Goal: Find specific page/section: Find specific page/section

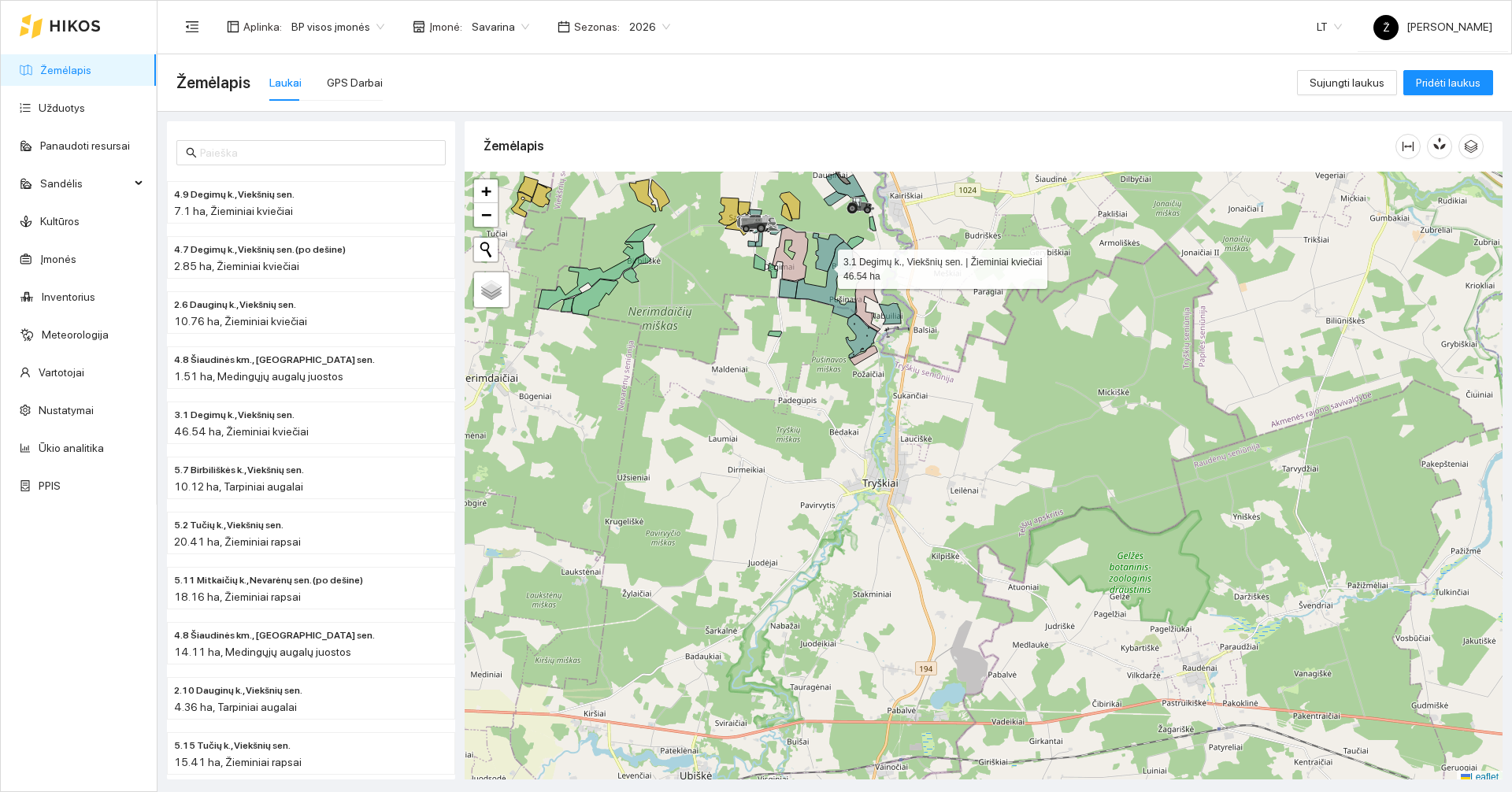
scroll to position [5, 0]
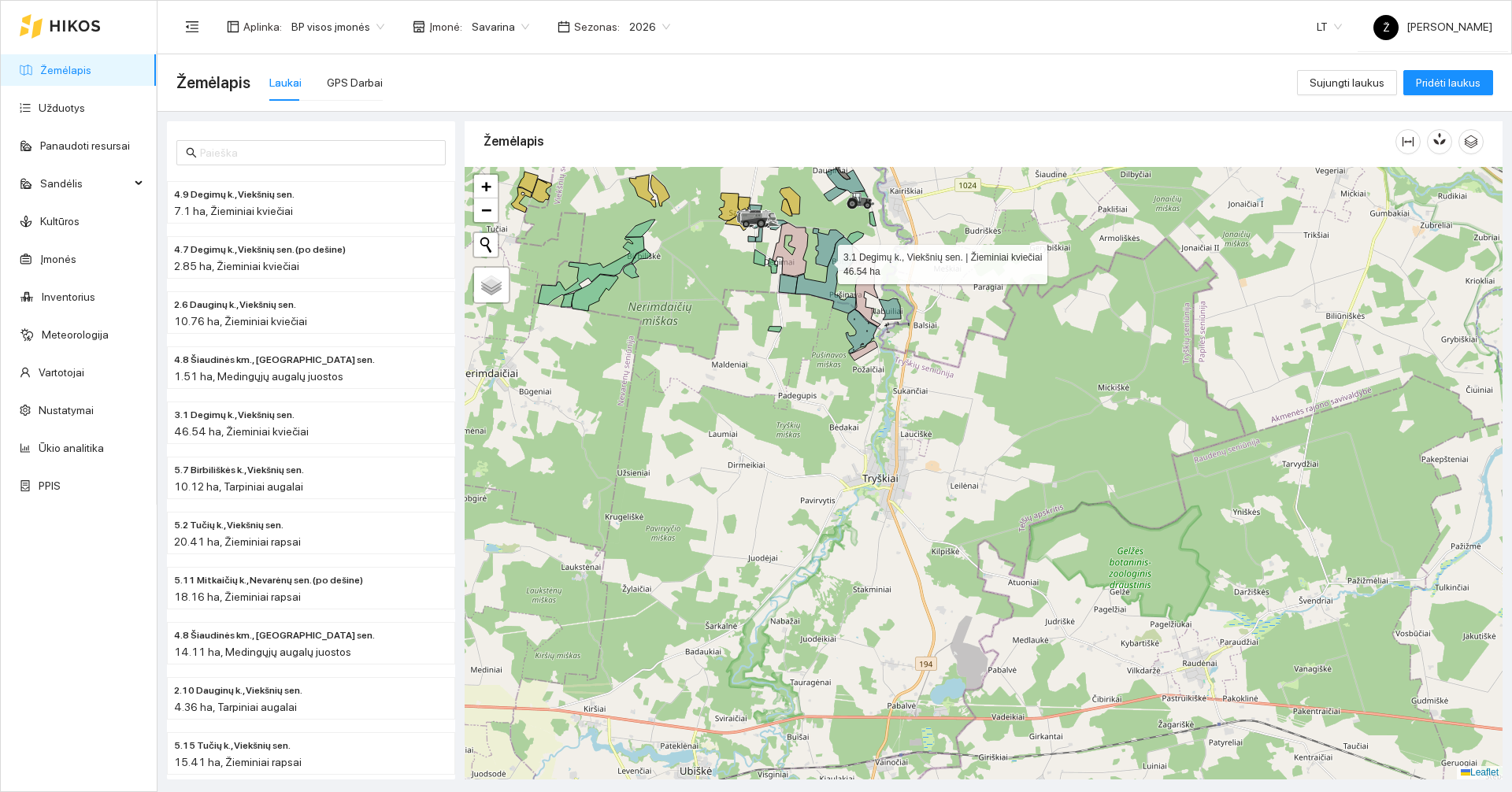
drag, startPoint x: 823, startPoint y: 220, endPoint x: 820, endPoint y: 340, distance: 120.0
click at [753, 267] on icon at bounding box center [828, 247] width 31 height 39
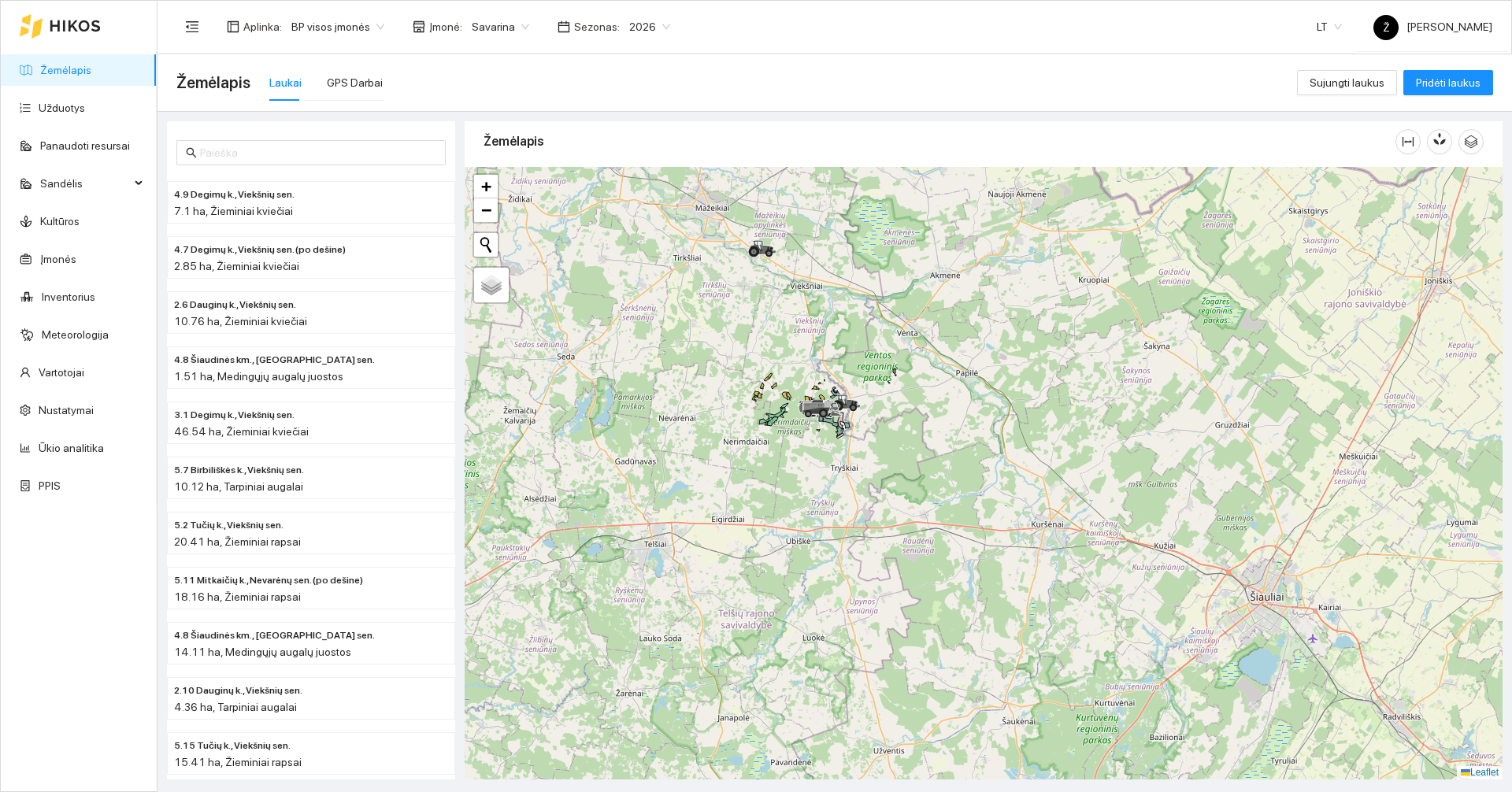
drag, startPoint x: 864, startPoint y: 271, endPoint x: 860, endPoint y: 425, distance: 154.1
click at [753, 433] on div at bounding box center [983, 472] width 1038 height 613
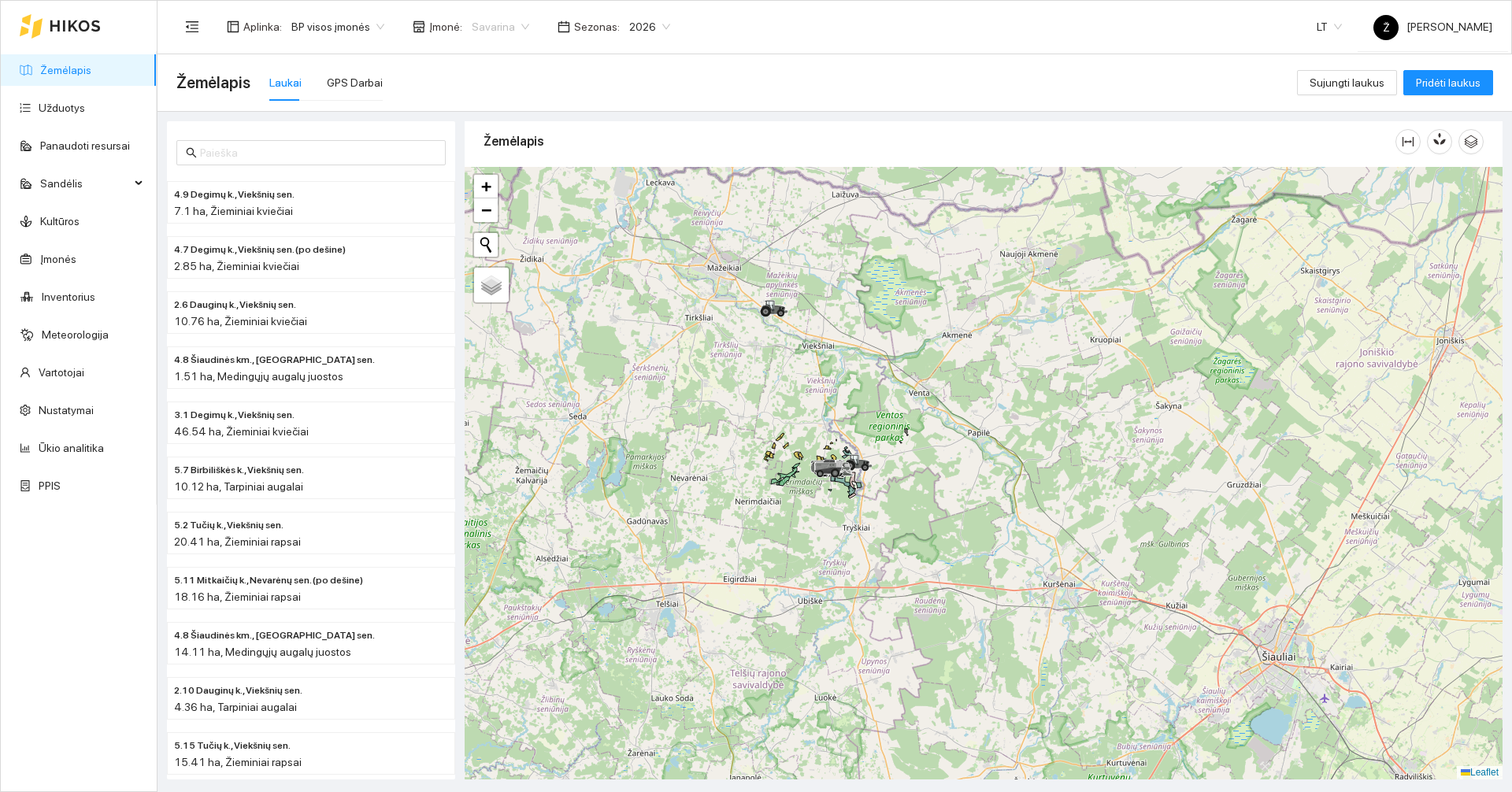
click at [505, 35] on span "Savarina" at bounding box center [500, 26] width 57 height 23
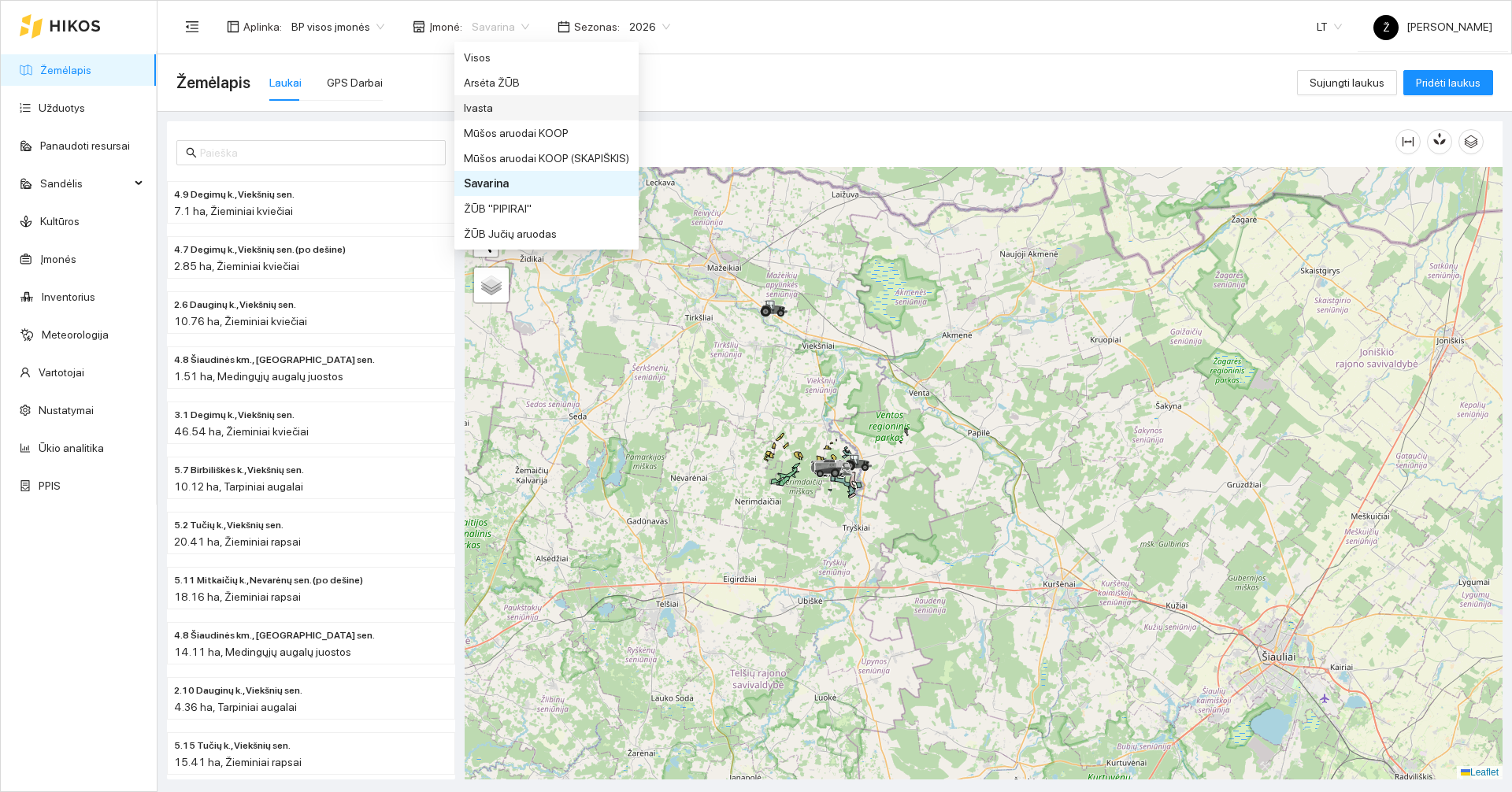
click at [482, 100] on div "Ivasta" at bounding box center [547, 108] width 166 height 18
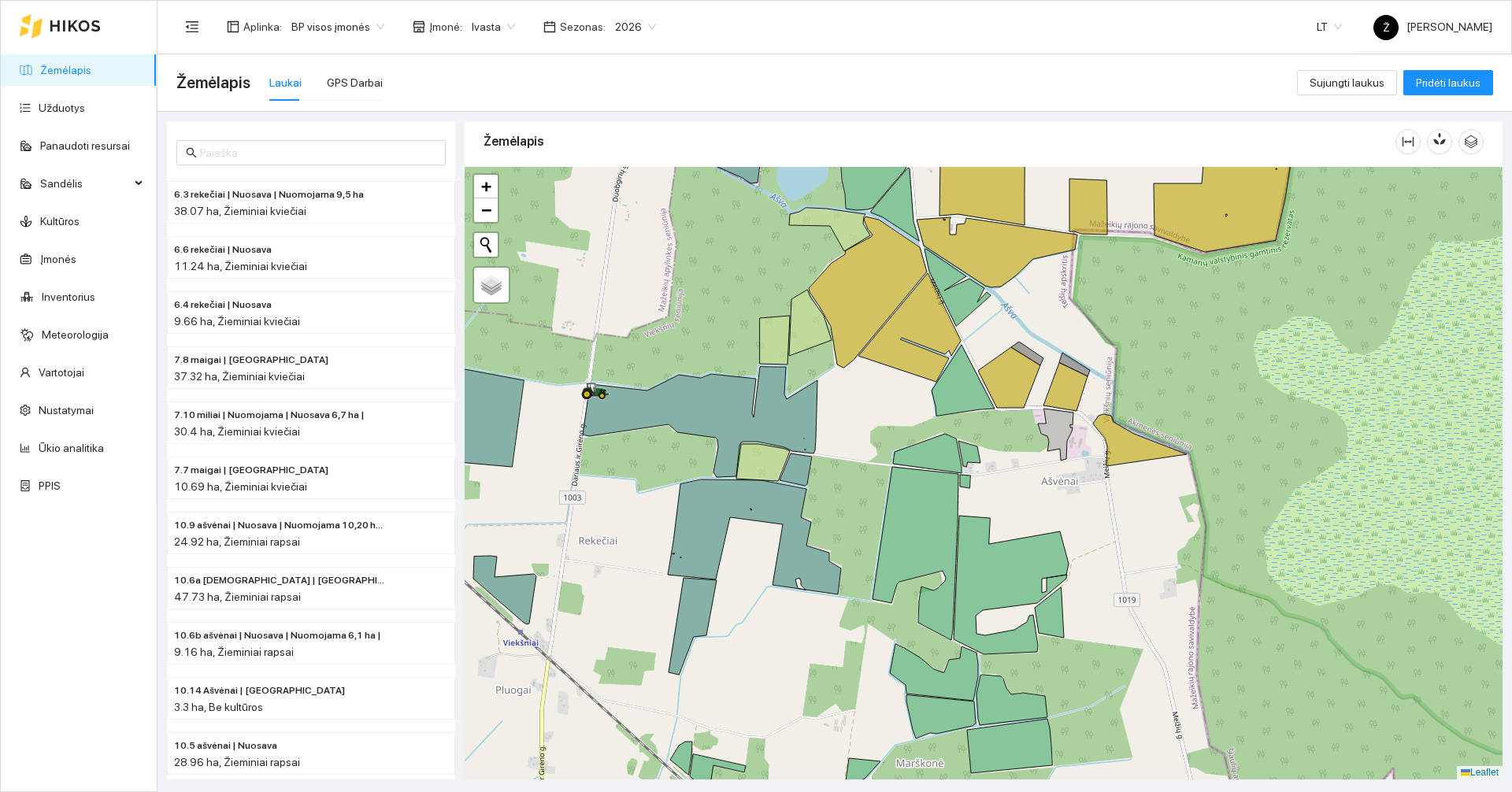
drag, startPoint x: 672, startPoint y: 312, endPoint x: 740, endPoint y: 303, distance: 68.6
click at [740, 303] on div at bounding box center [983, 472] width 1038 height 613
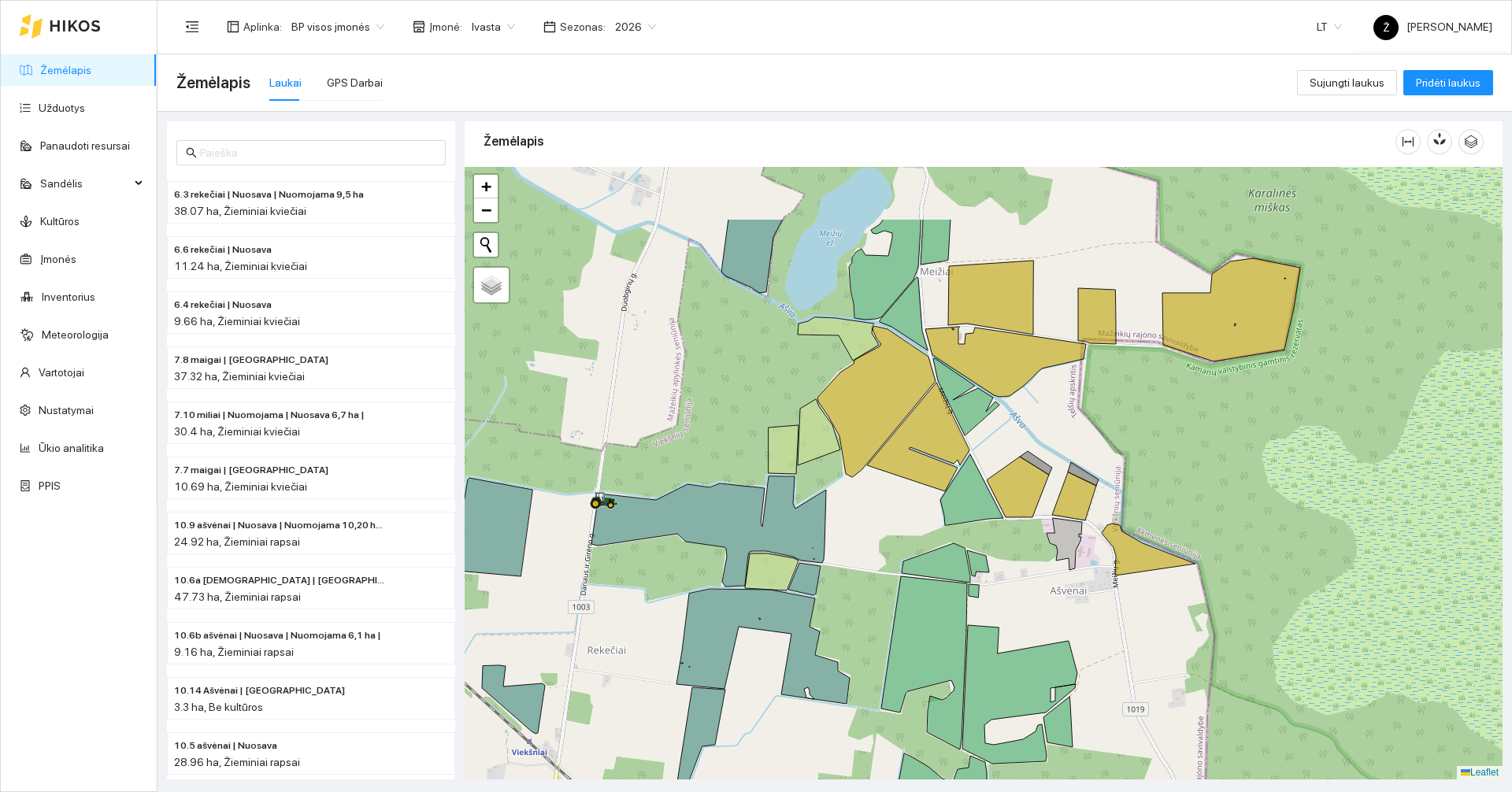
drag, startPoint x: 1034, startPoint y: 273, endPoint x: 985, endPoint y: 413, distance: 148.3
click at [753, 396] on icon at bounding box center [1005, 361] width 161 height 70
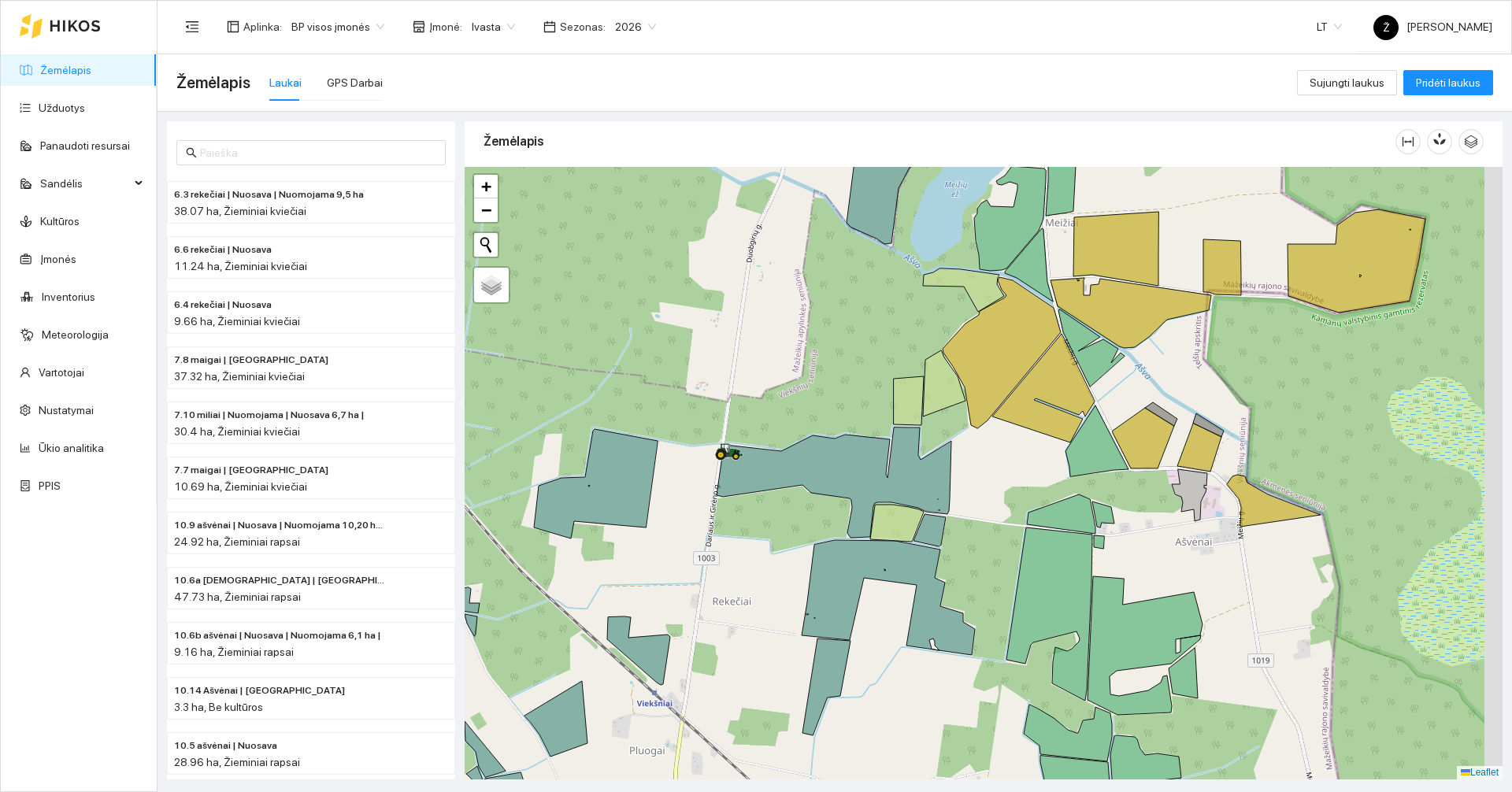
drag, startPoint x: 924, startPoint y: 312, endPoint x: 795, endPoint y: 344, distance: 132.9
click at [753, 344] on div at bounding box center [983, 472] width 1038 height 613
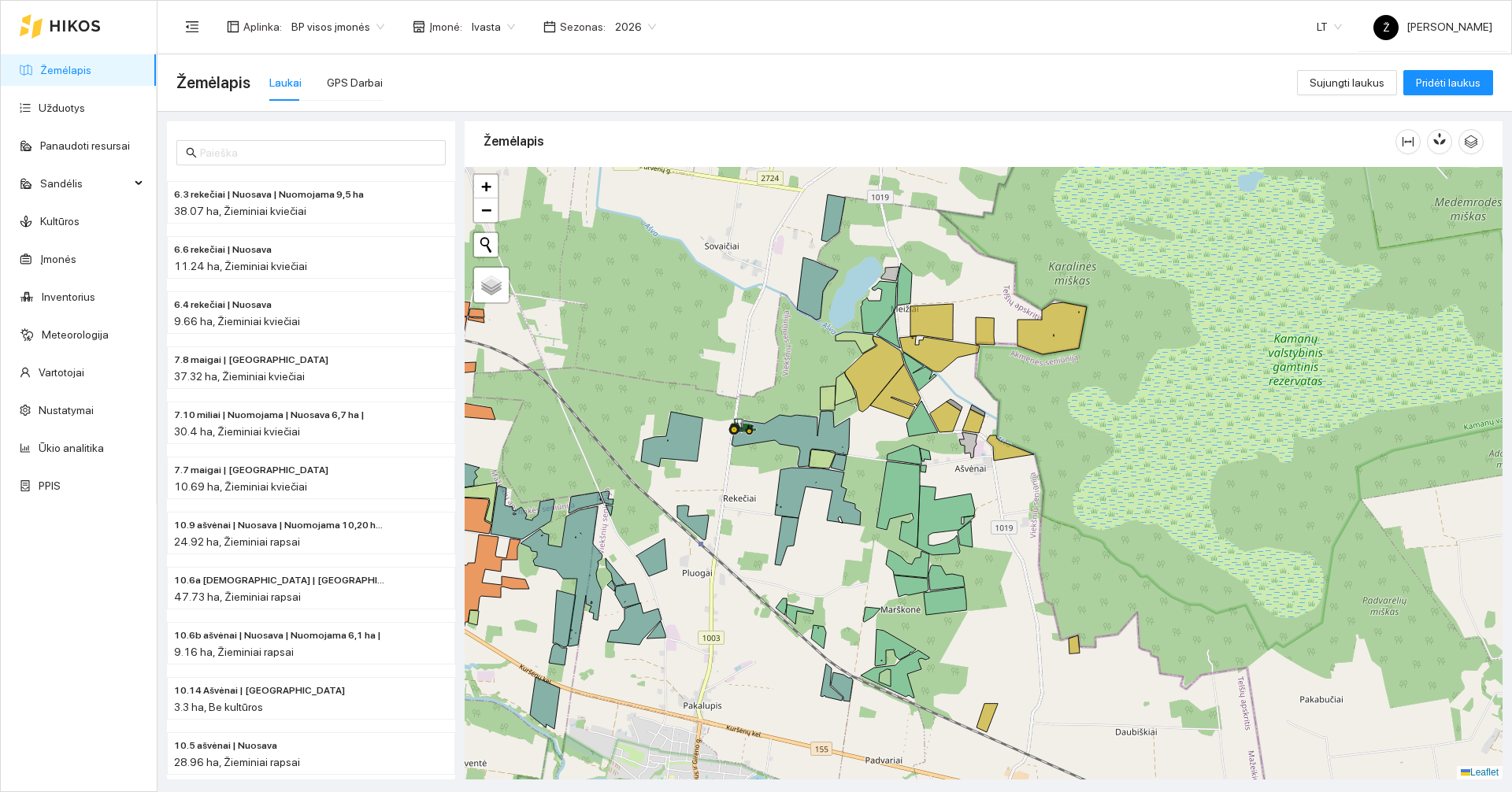
drag, startPoint x: 839, startPoint y: 326, endPoint x: 806, endPoint y: 357, distance: 45.3
click at [753, 357] on div at bounding box center [983, 472] width 1038 height 613
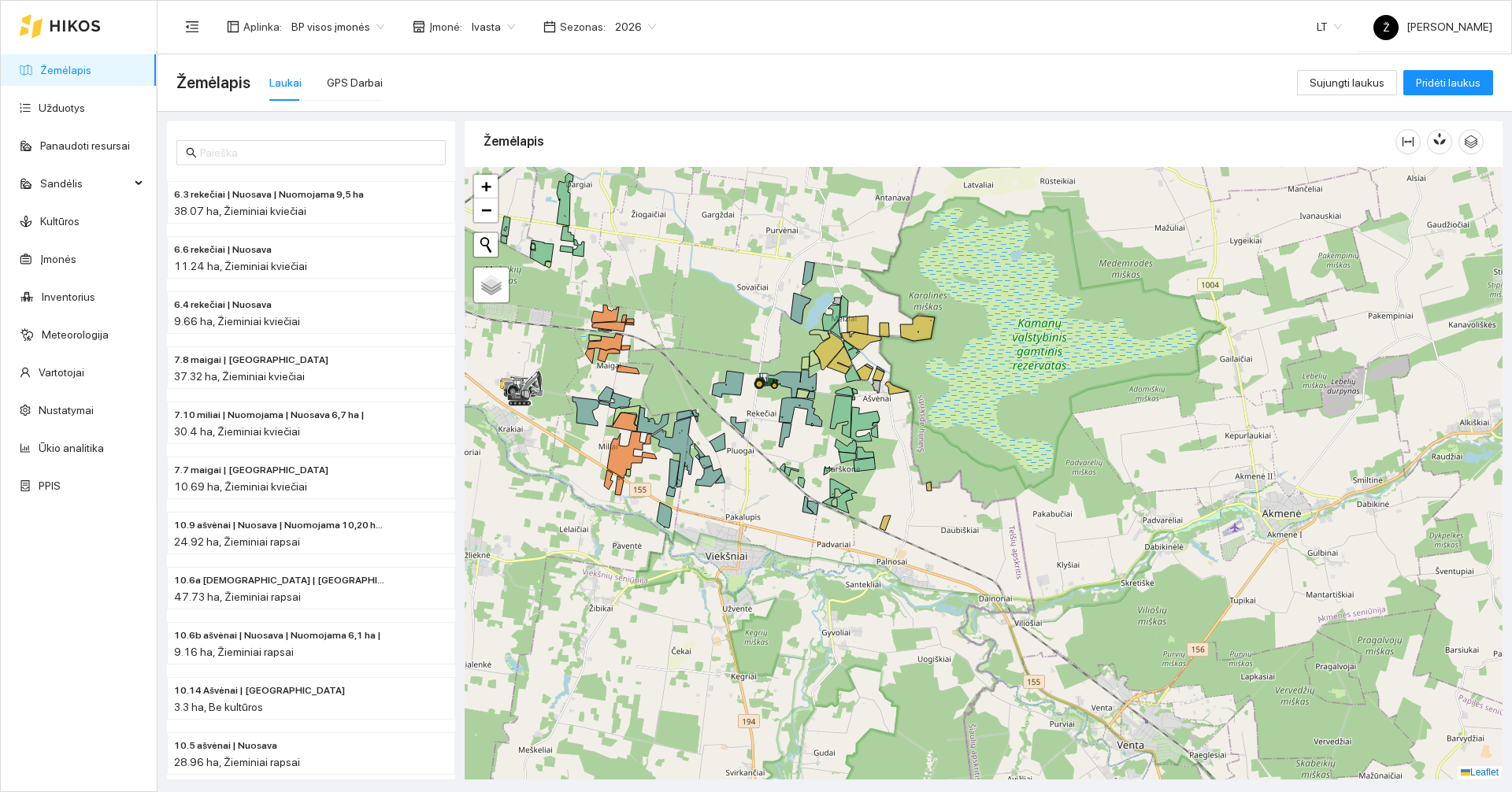
drag, startPoint x: 766, startPoint y: 331, endPoint x: 810, endPoint y: 333, distance: 44.0
click at [753, 333] on div at bounding box center [983, 472] width 1038 height 613
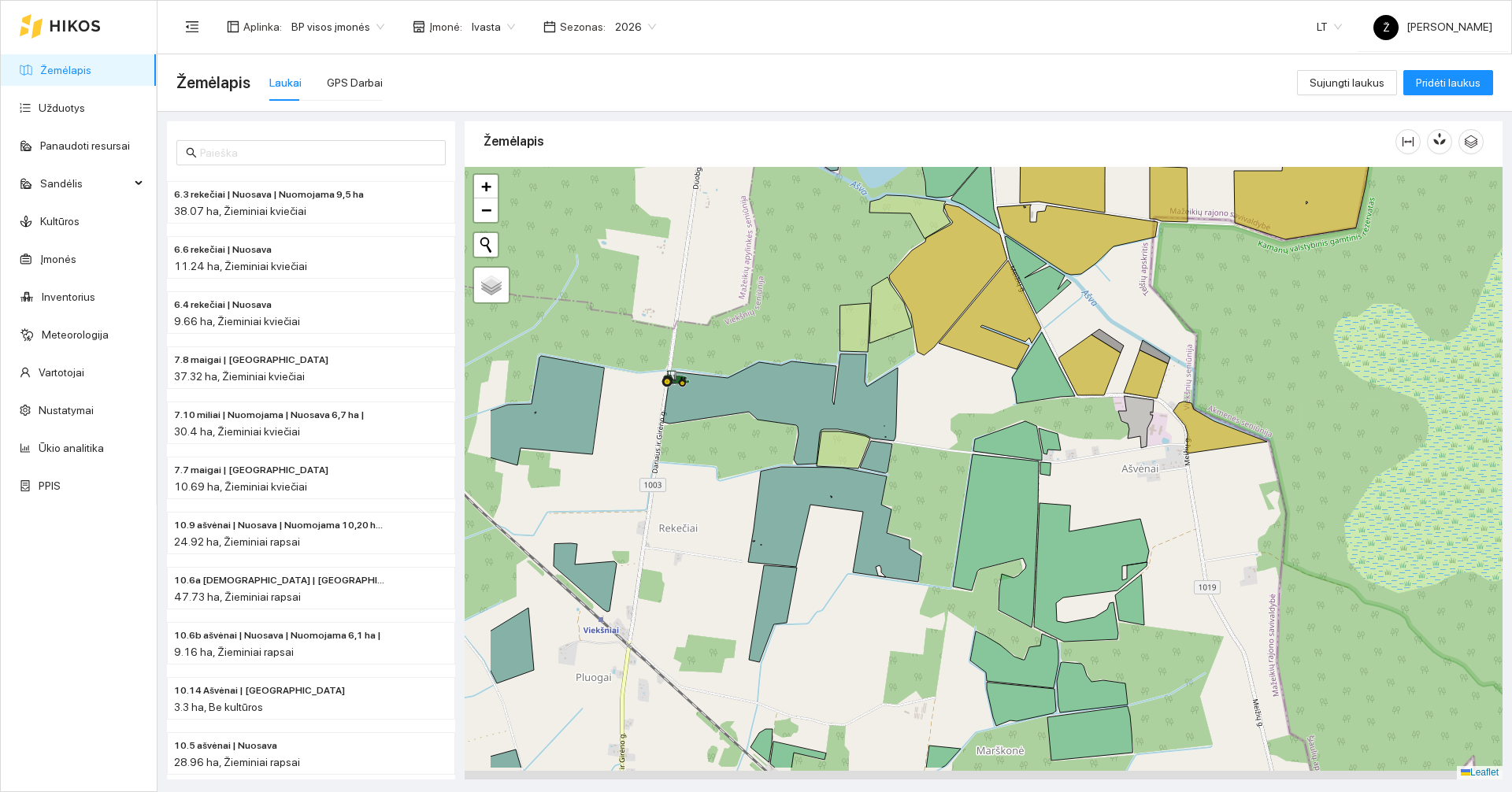
drag, startPoint x: 613, startPoint y: 382, endPoint x: 688, endPoint y: 329, distance: 91.8
click at [688, 329] on div at bounding box center [983, 472] width 1038 height 613
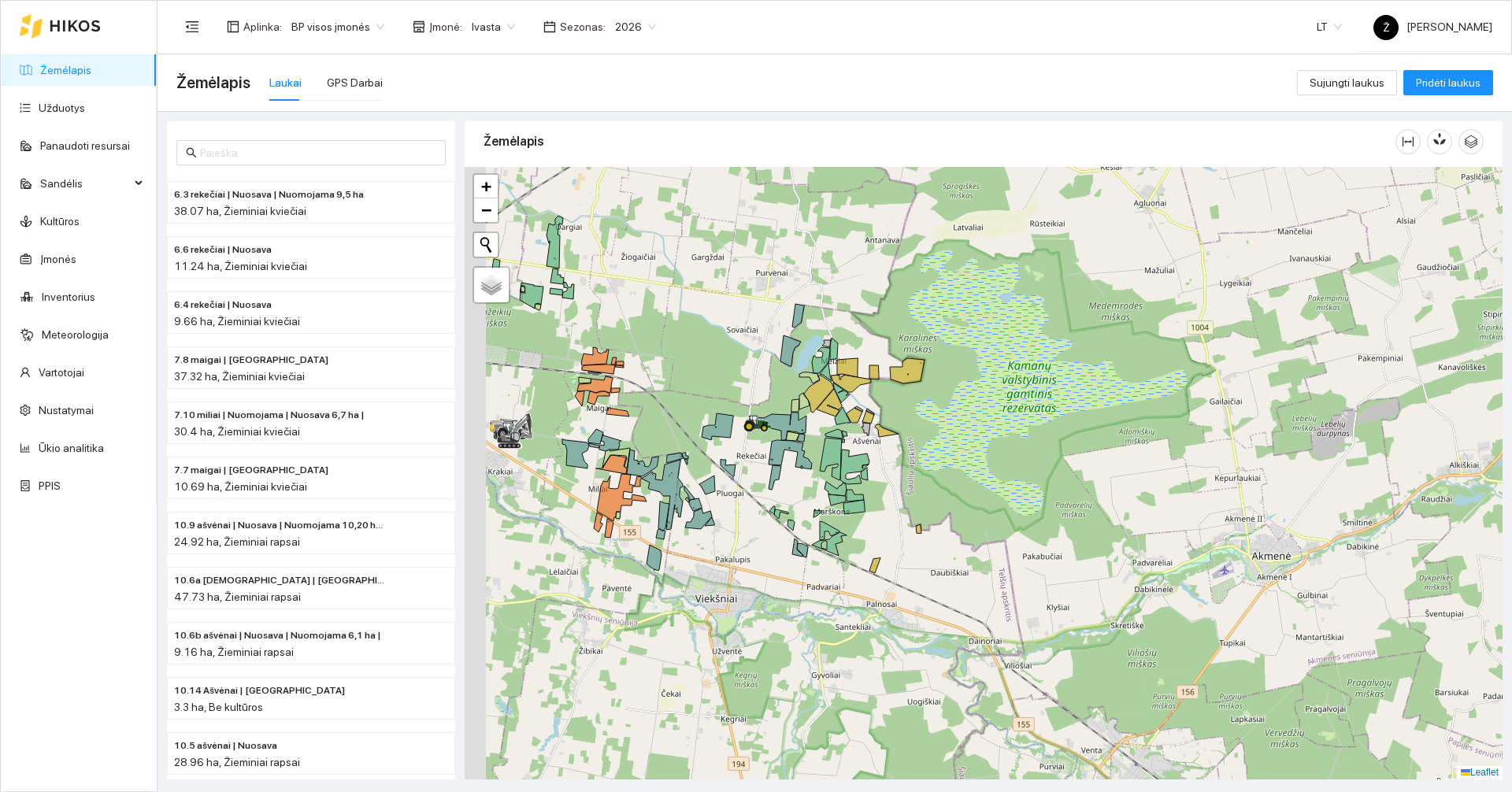
drag, startPoint x: 683, startPoint y: 375, endPoint x: 779, endPoint y: 332, distance: 105.2
click at [753, 349] on div at bounding box center [983, 472] width 1038 height 613
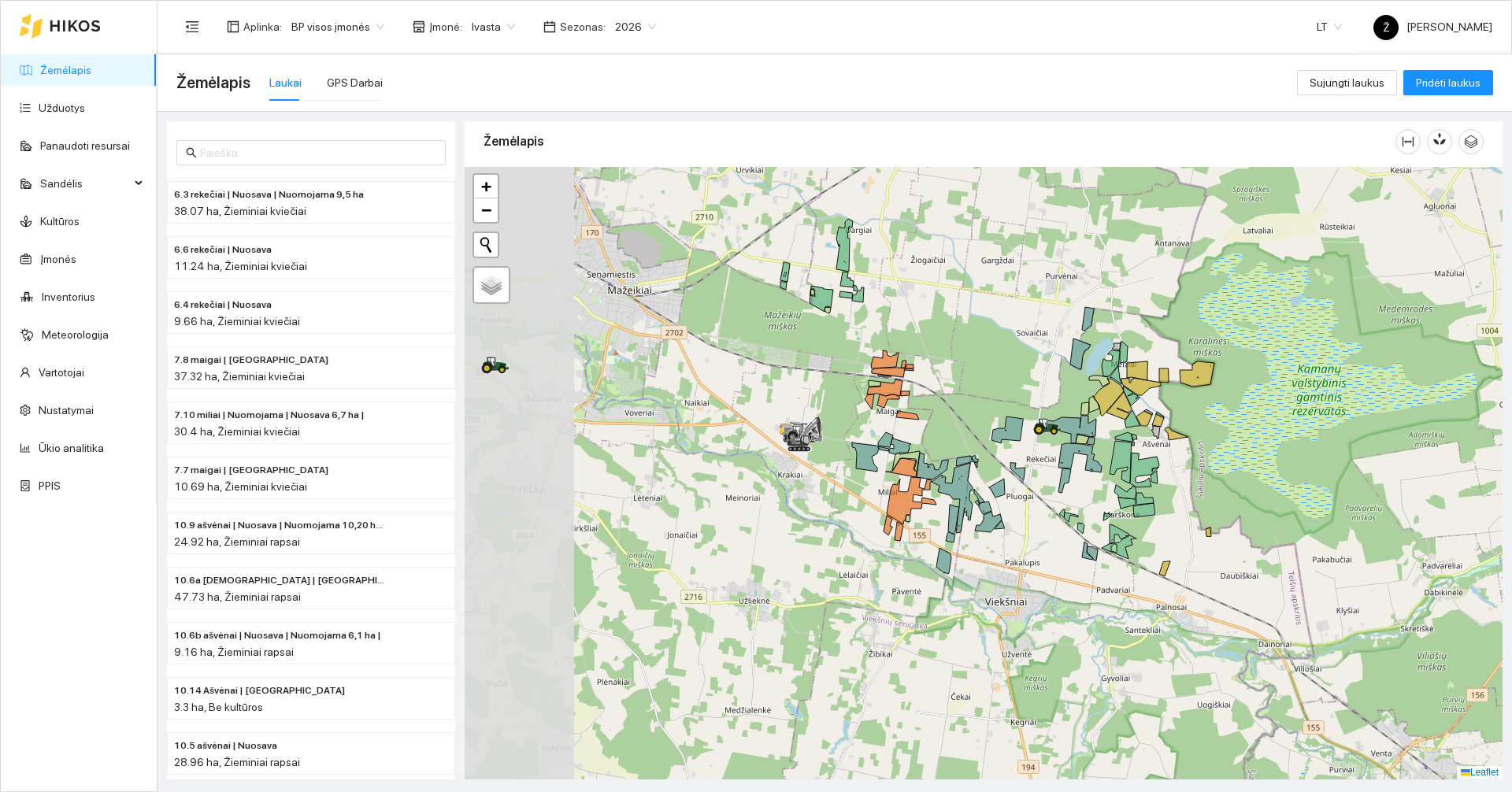
drag, startPoint x: 699, startPoint y: 347, endPoint x: 940, endPoint y: 368, distance: 241.9
click at [753, 368] on div at bounding box center [983, 472] width 1038 height 613
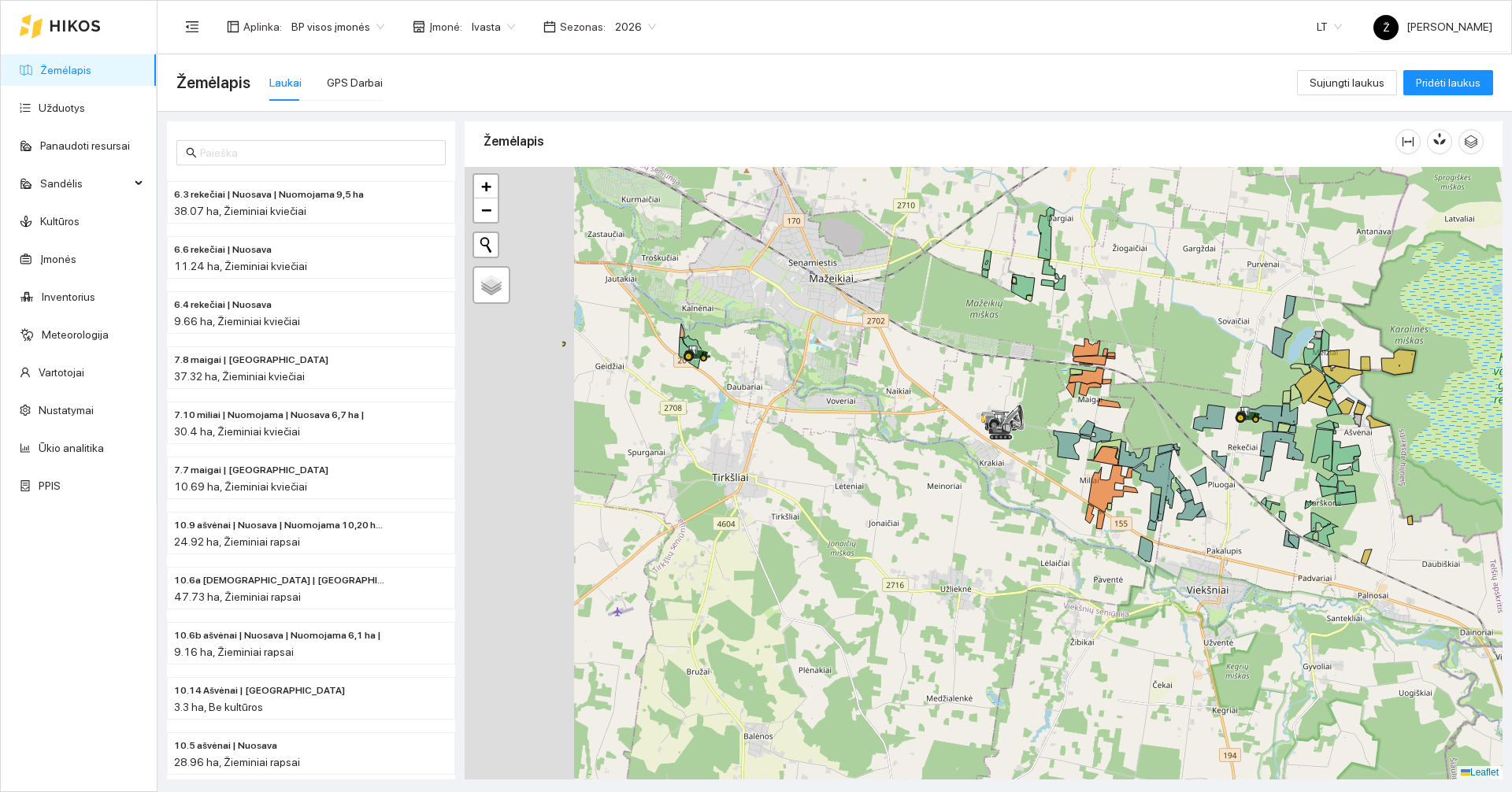
drag, startPoint x: 873, startPoint y: 349, endPoint x: 922, endPoint y: 354, distance: 49.3
click at [753, 354] on div at bounding box center [983, 472] width 1038 height 613
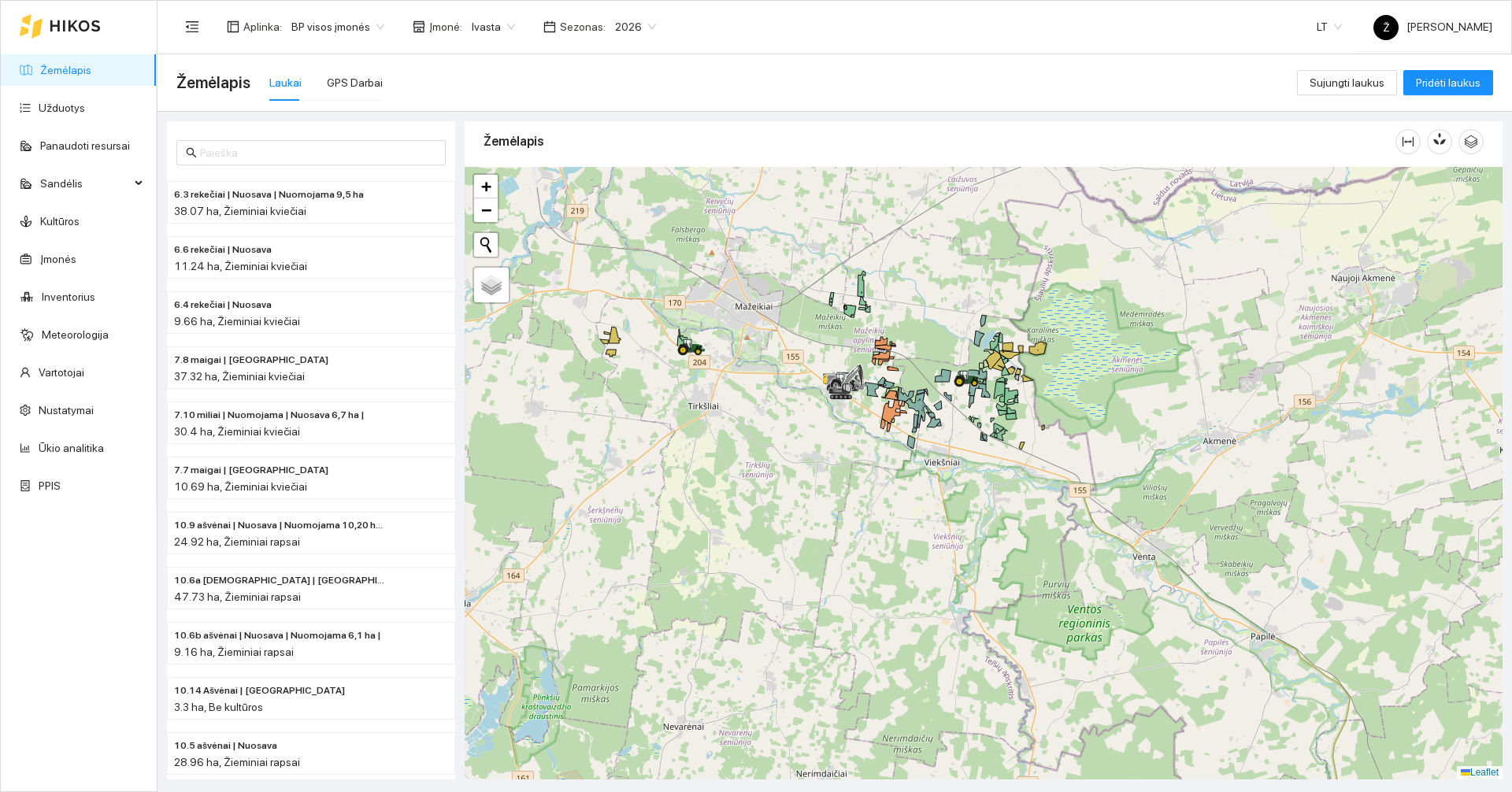
drag, startPoint x: 859, startPoint y: 334, endPoint x: 733, endPoint y: 315, distance: 127.4
click at [733, 315] on div at bounding box center [983, 472] width 1038 height 613
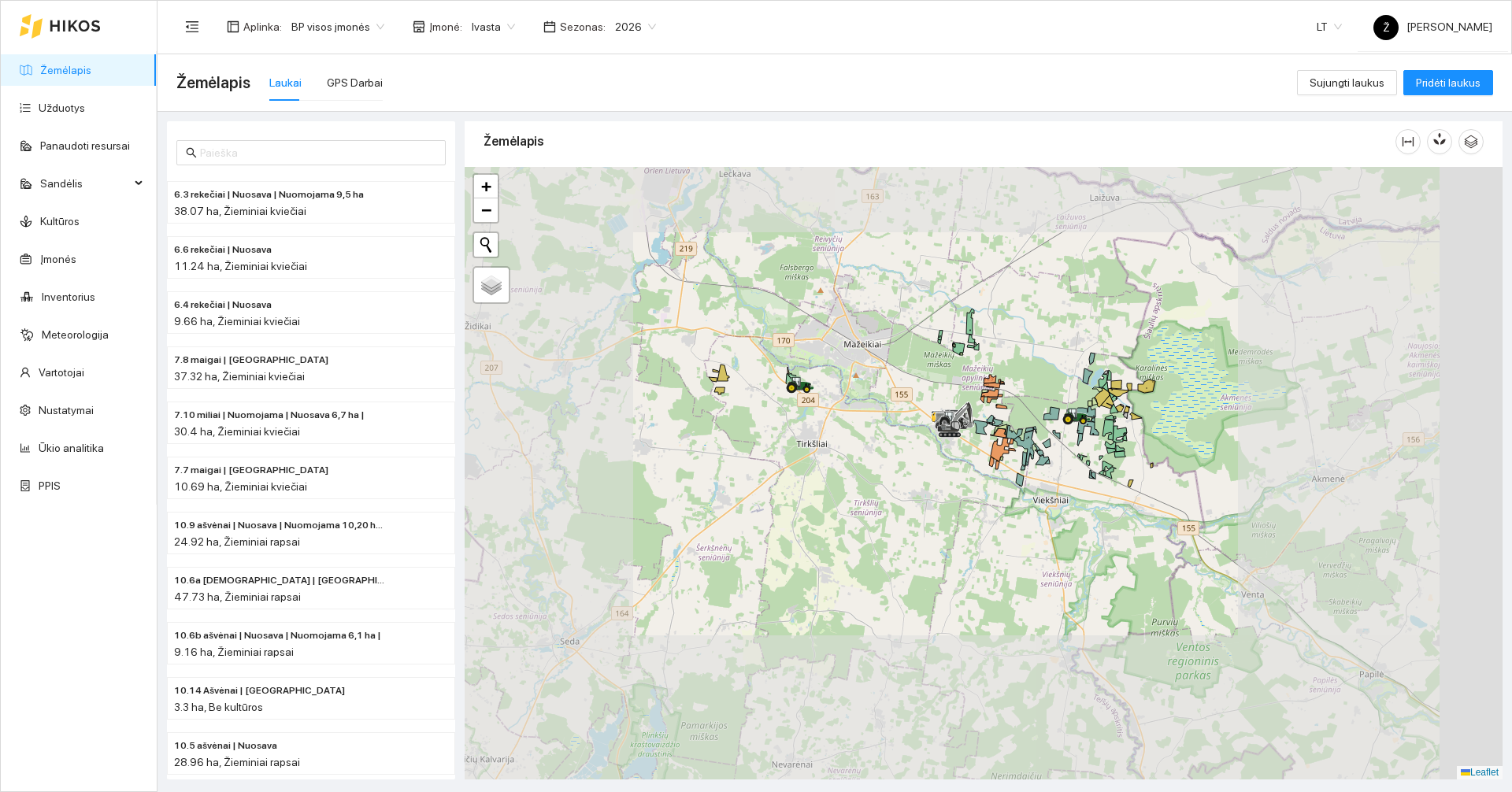
drag, startPoint x: 1070, startPoint y: 400, endPoint x: 1029, endPoint y: 380, distance: 45.6
click at [753, 380] on div at bounding box center [983, 472] width 1038 height 613
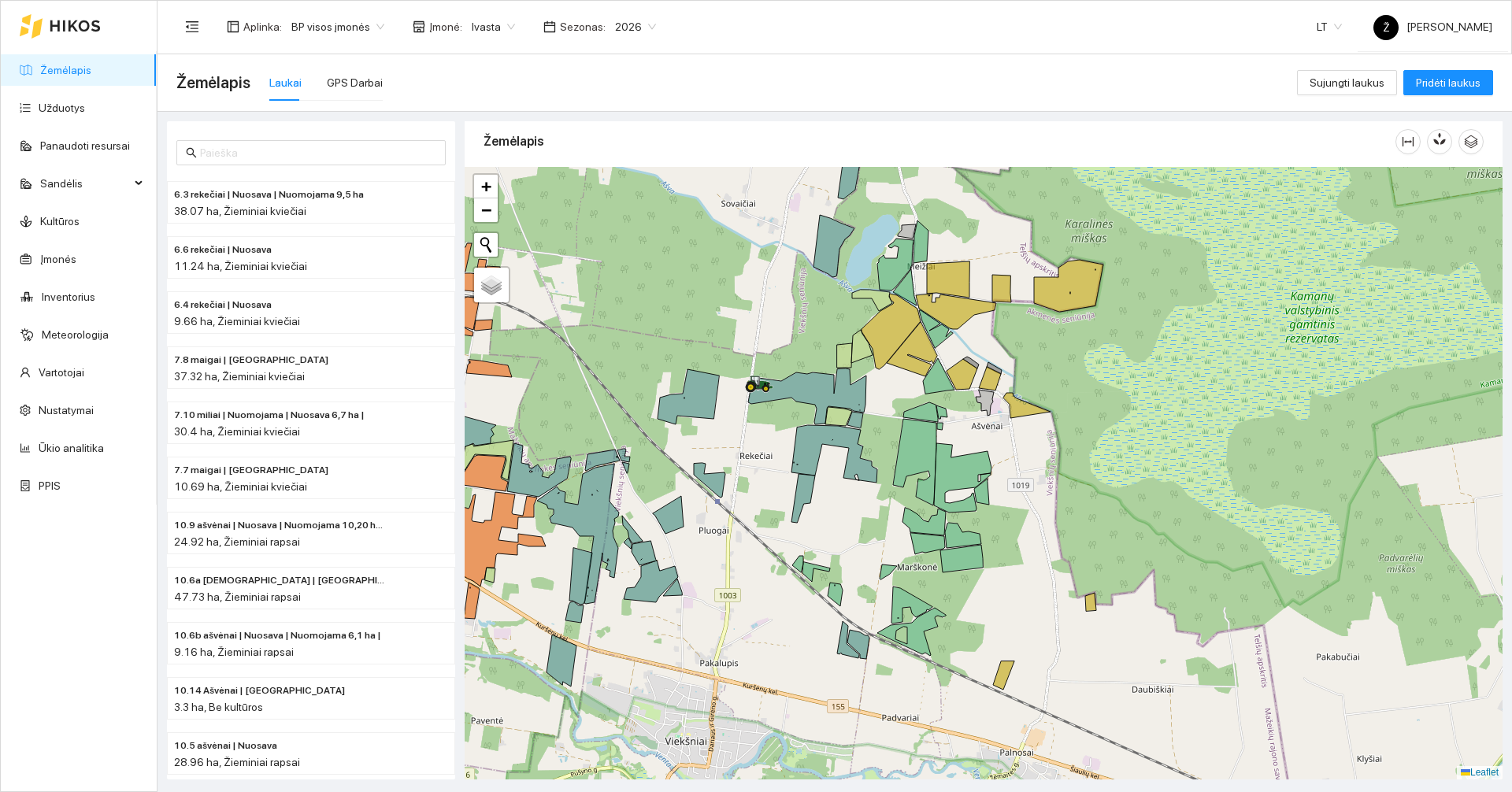
drag, startPoint x: 965, startPoint y: 293, endPoint x: 966, endPoint y: 331, distance: 38.0
click at [753, 331] on div at bounding box center [983, 472] width 1038 height 613
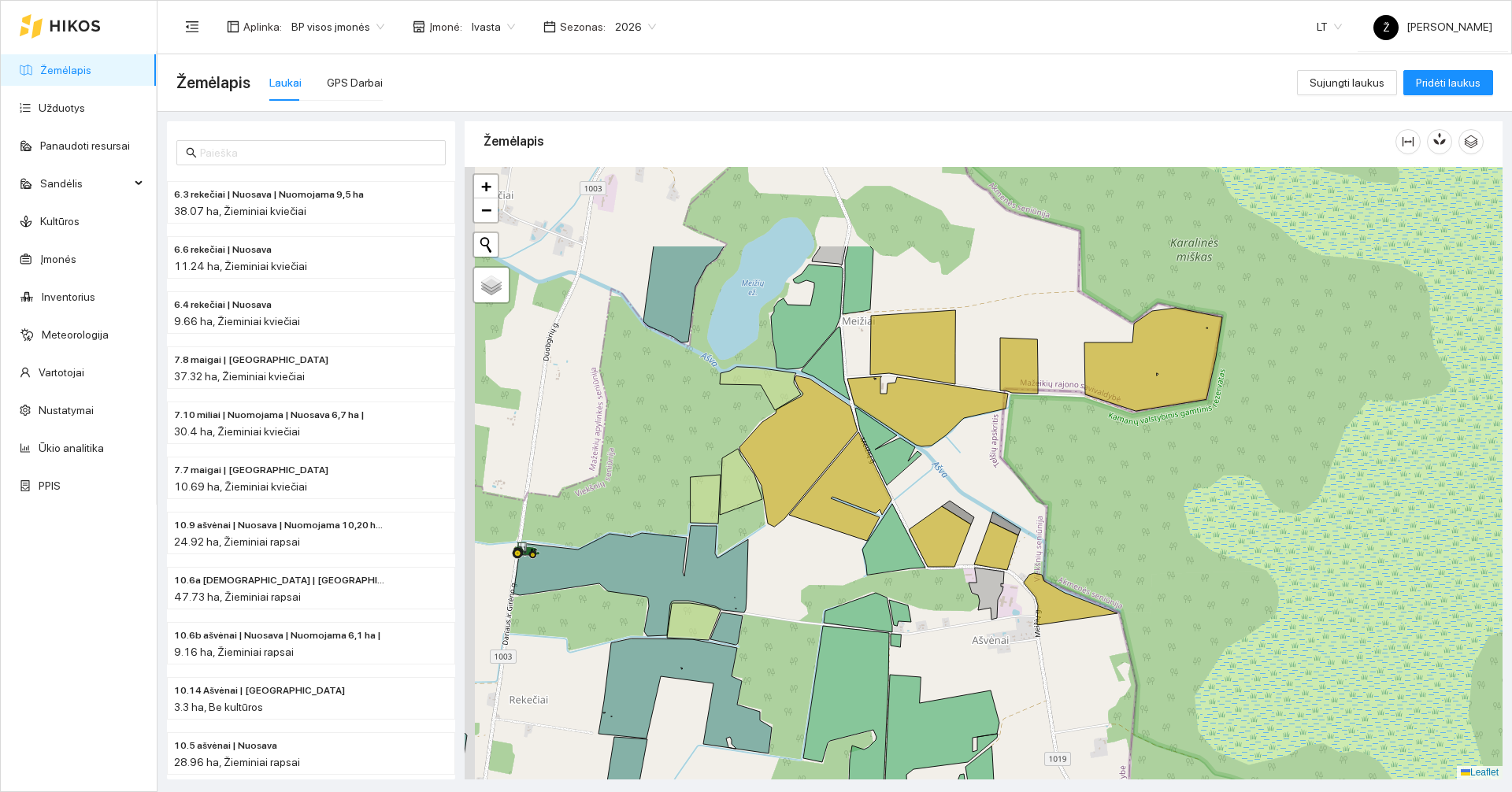
drag, startPoint x: 971, startPoint y: 217, endPoint x: 985, endPoint y: 362, distance: 145.7
click at [753, 362] on div at bounding box center [983, 472] width 1038 height 613
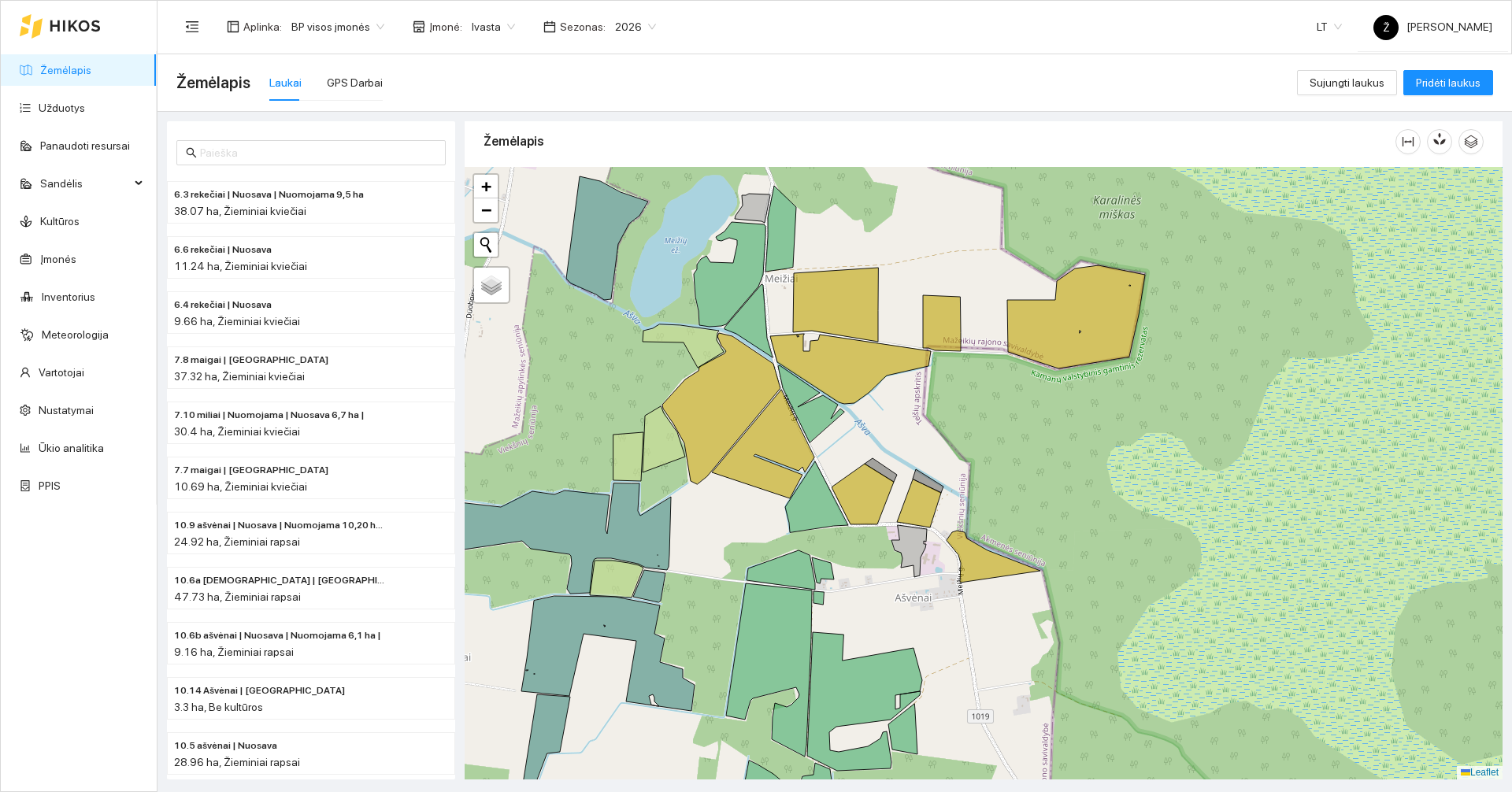
drag, startPoint x: 883, startPoint y: 247, endPoint x: 887, endPoint y: 316, distance: 69.1
click at [753, 316] on div at bounding box center [983, 472] width 1038 height 613
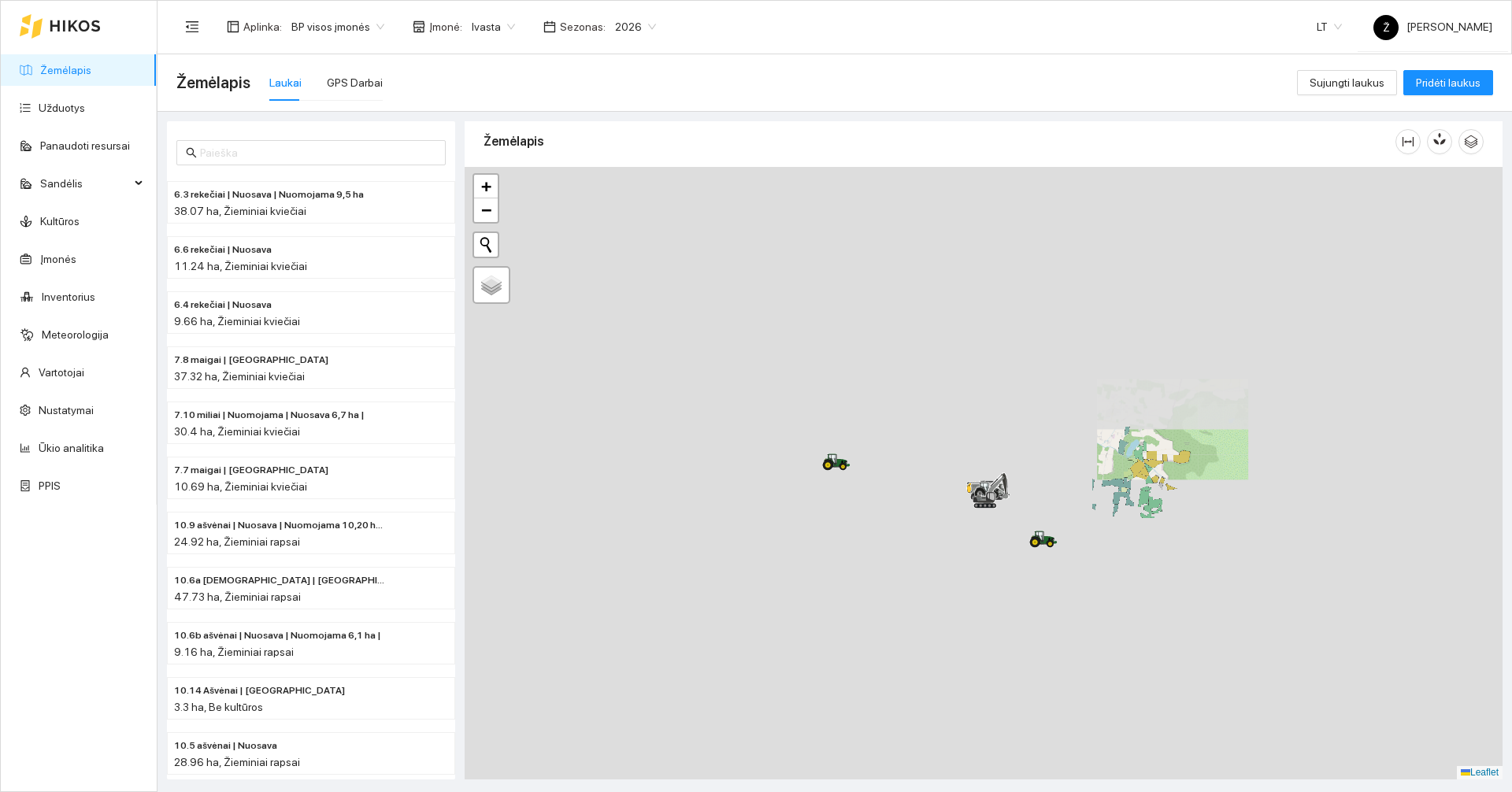
drag, startPoint x: 1048, startPoint y: 458, endPoint x: 1197, endPoint y: 407, distance: 157.5
click at [753, 399] on div at bounding box center [983, 472] width 1038 height 613
